Goal: Information Seeking & Learning: Find specific fact

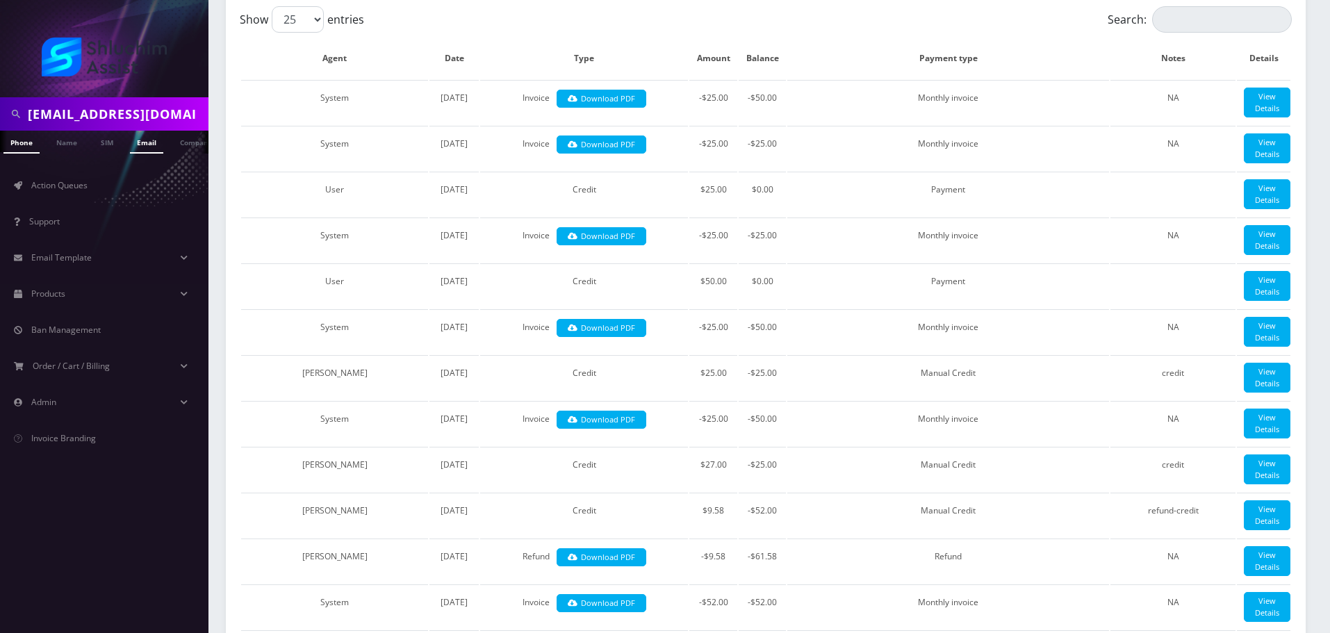
scroll to position [0, 8]
type input "yosefwolf770@gmail.com"
click at [149, 142] on link "Email" at bounding box center [146, 142] width 33 height 23
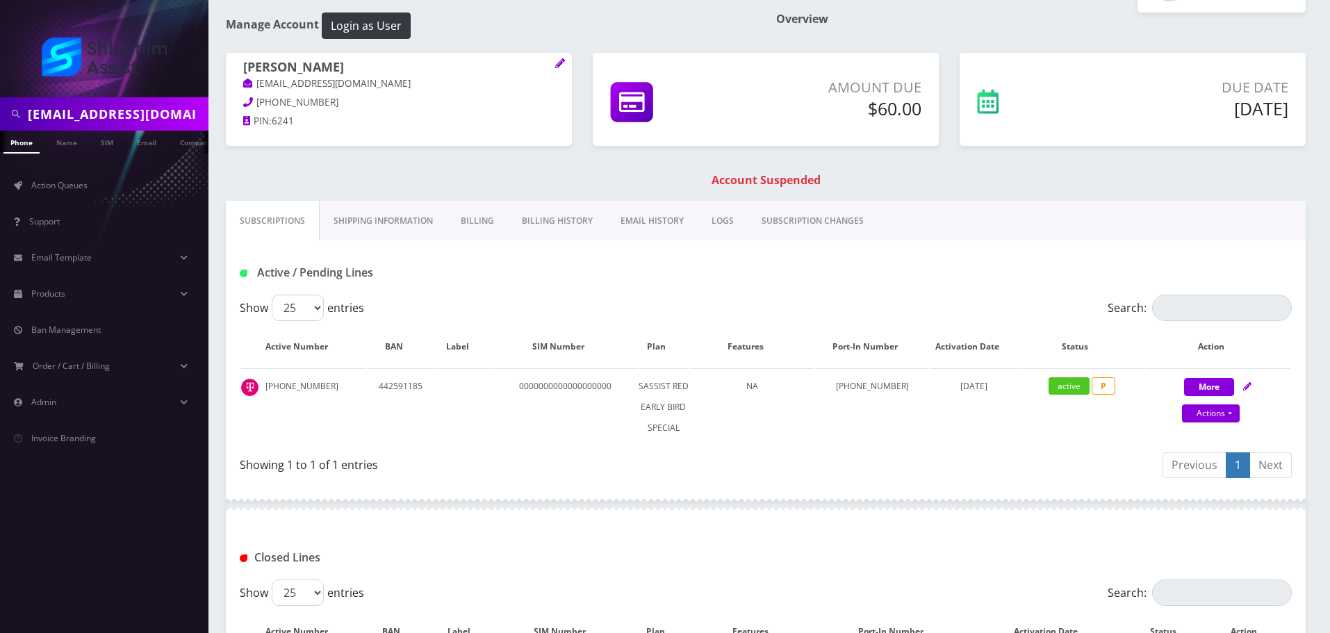
scroll to position [95, 0]
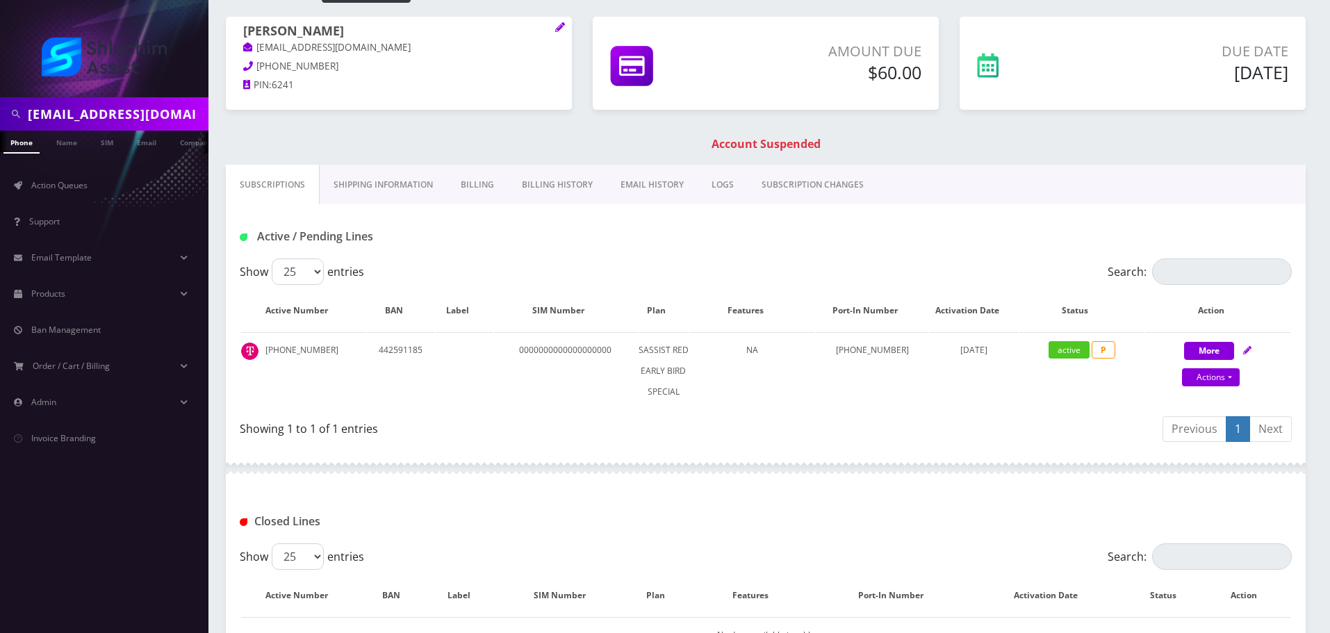
click at [529, 123] on div "Yosef Wolf yosefwolf770@gmail.com 773-562-0104 PIN: 6241" at bounding box center [398, 70] width 367 height 107
click at [153, 122] on input "yosefwolf770@gmail.com" at bounding box center [116, 114] width 177 height 26
paste input "Chani.dadon"
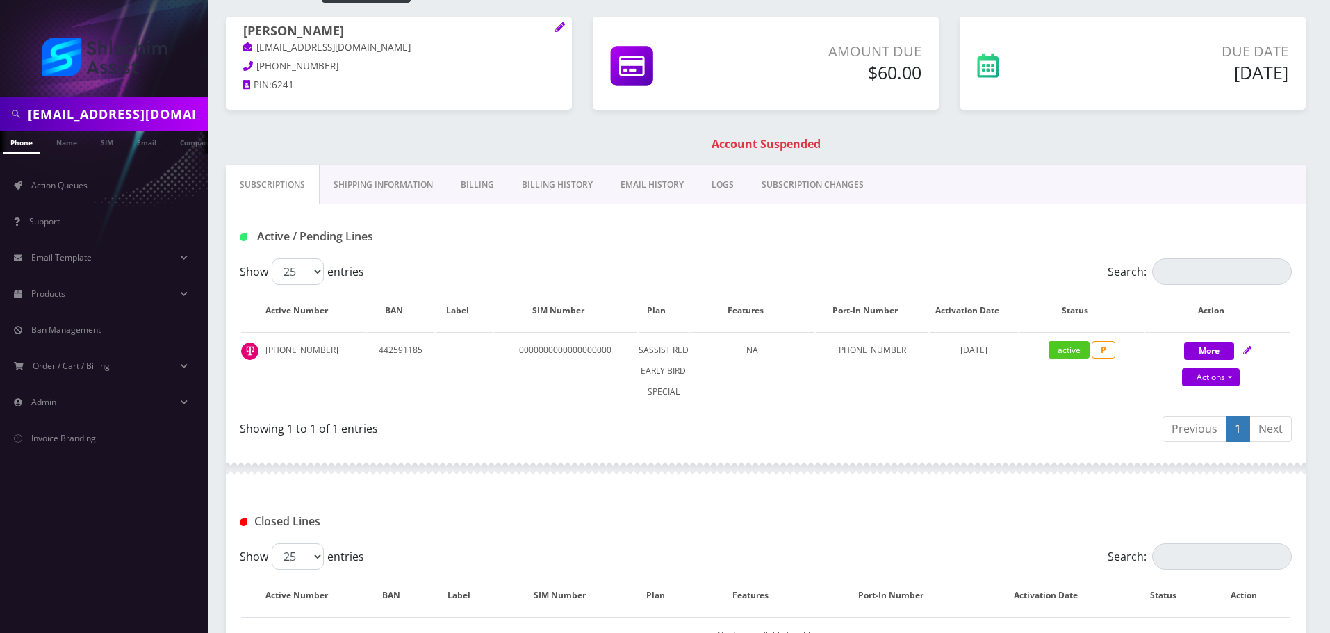
scroll to position [0, 4]
type input "[EMAIL_ADDRESS][DOMAIN_NAME]"
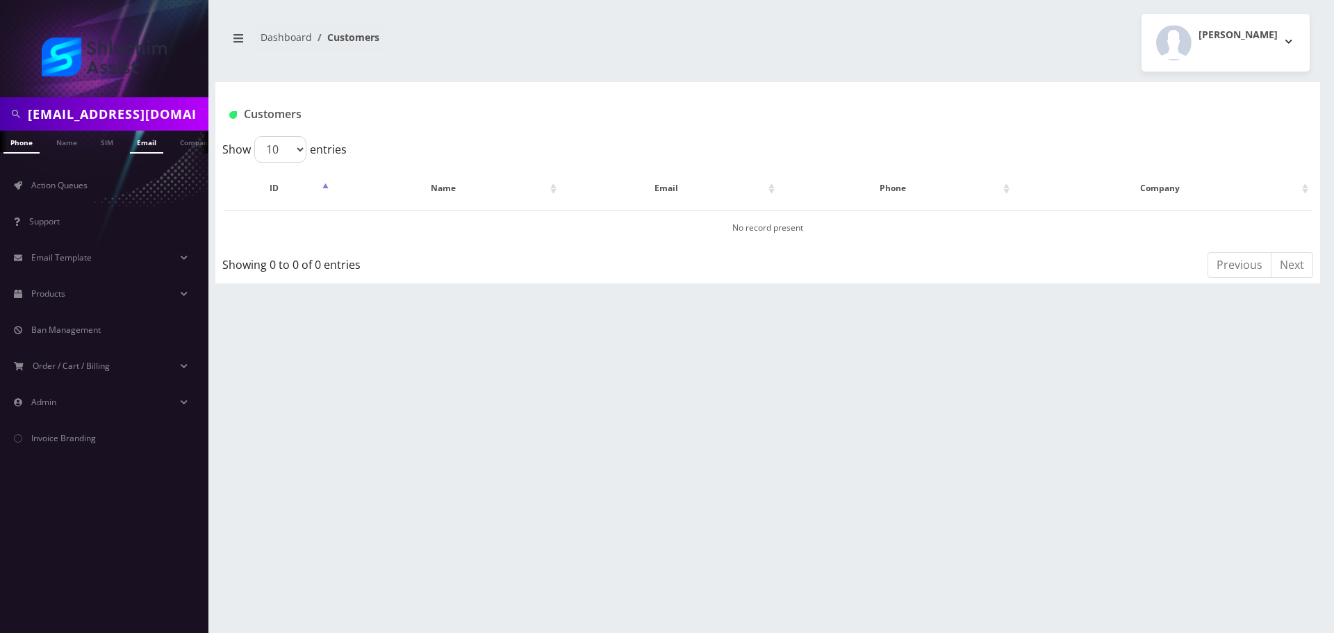
click at [140, 142] on link "Email" at bounding box center [146, 142] width 33 height 23
click at [450, 231] on link "Chani Dadon" at bounding box center [438, 228] width 65 height 12
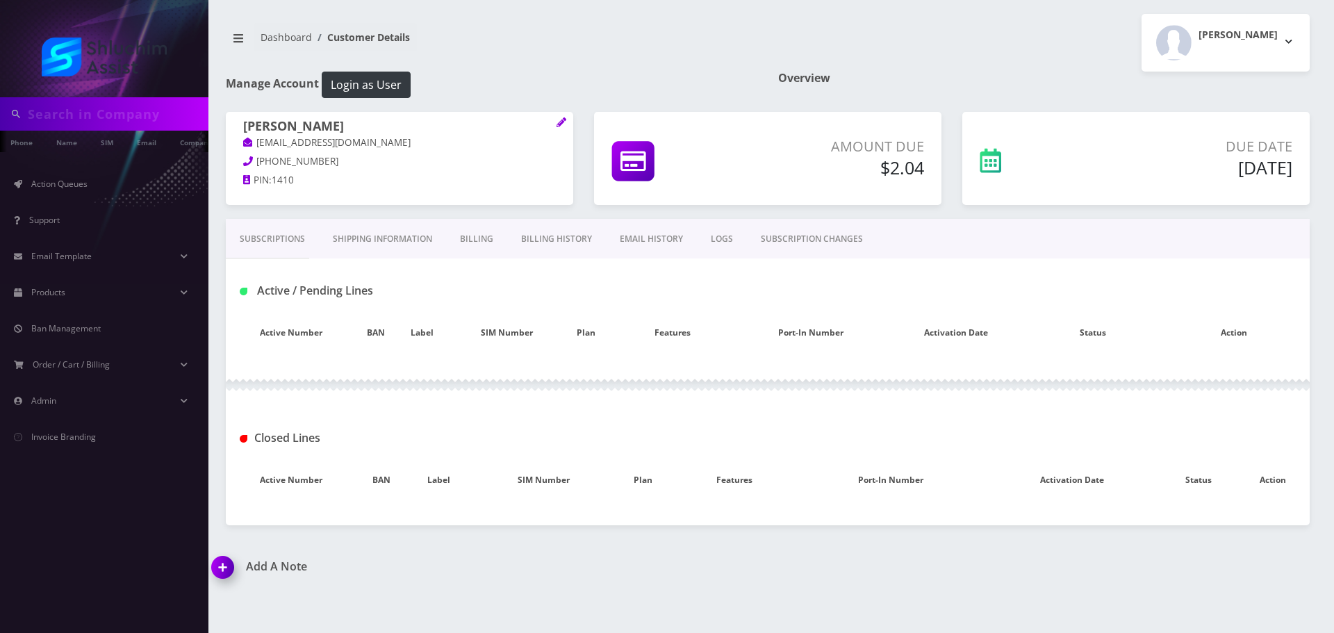
type input "[EMAIL_ADDRESS][DOMAIN_NAME]"
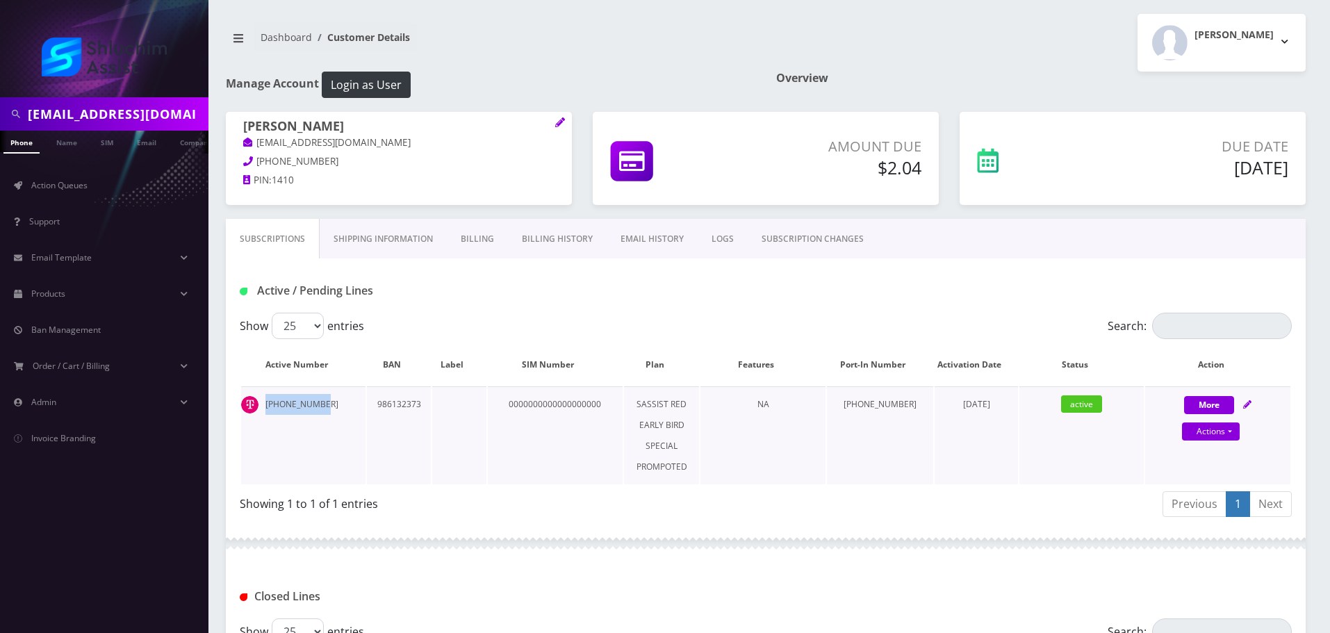
drag, startPoint x: 326, startPoint y: 417, endPoint x: 281, endPoint y: 414, distance: 45.2
click at [263, 417] on td "[PHONE_NUMBER]" at bounding box center [303, 435] width 124 height 98
copy td "[PHONE_NUMBER]"
click at [331, 415] on td "[PHONE_NUMBER]" at bounding box center [303, 435] width 124 height 98
drag, startPoint x: 331, startPoint y: 416, endPoint x: 269, endPoint y: 416, distance: 62.5
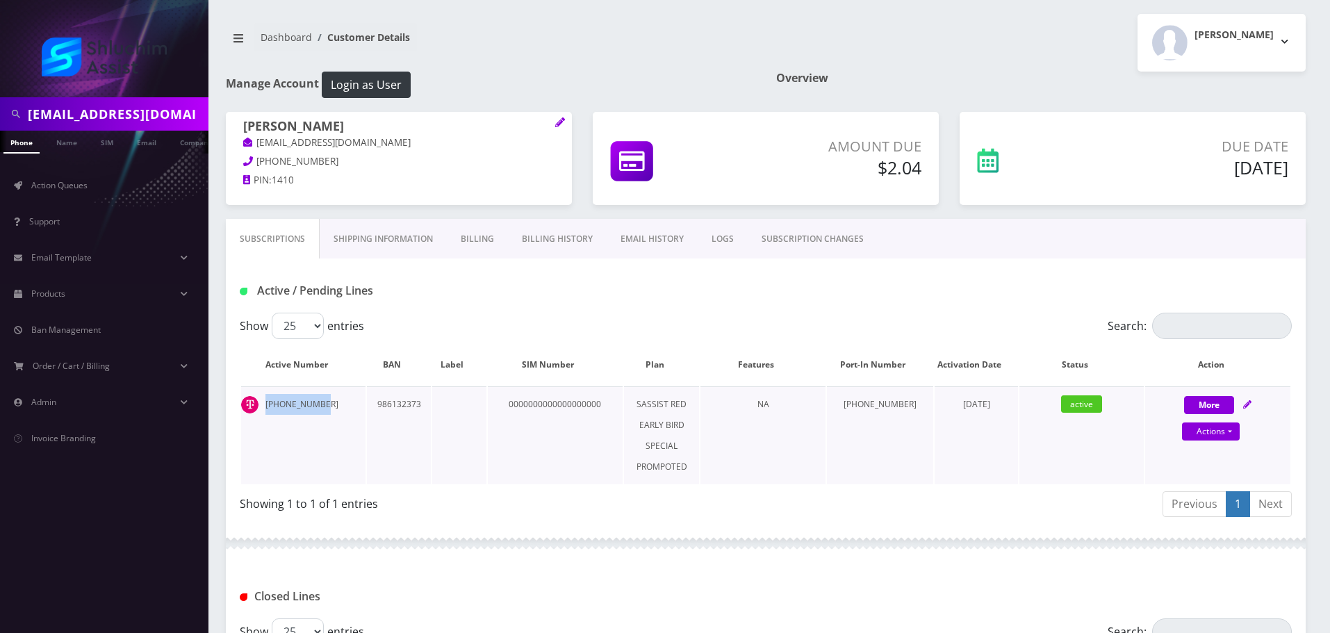
click at [269, 416] on td "[PHONE_NUMBER]" at bounding box center [303, 435] width 124 height 98
copy td "[PHONE_NUMBER]"
